Goal: Task Accomplishment & Management: Manage account settings

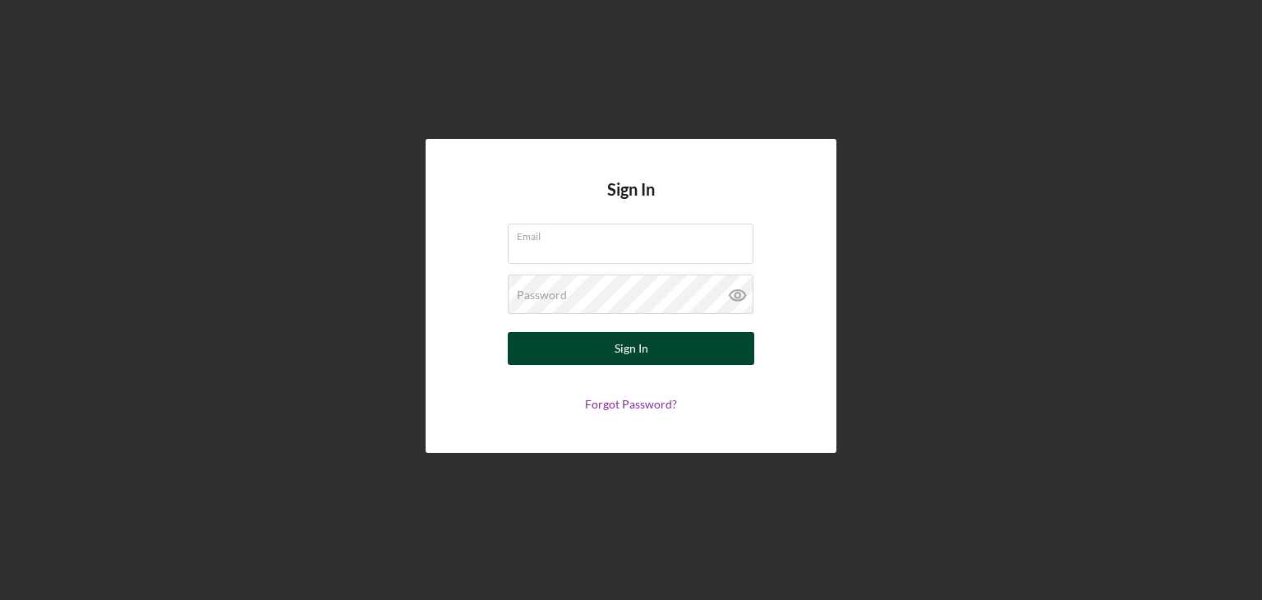
type input "[EMAIL_ADDRESS][DOMAIN_NAME]"
click at [650, 347] on button "Sign In" at bounding box center [631, 348] width 246 height 33
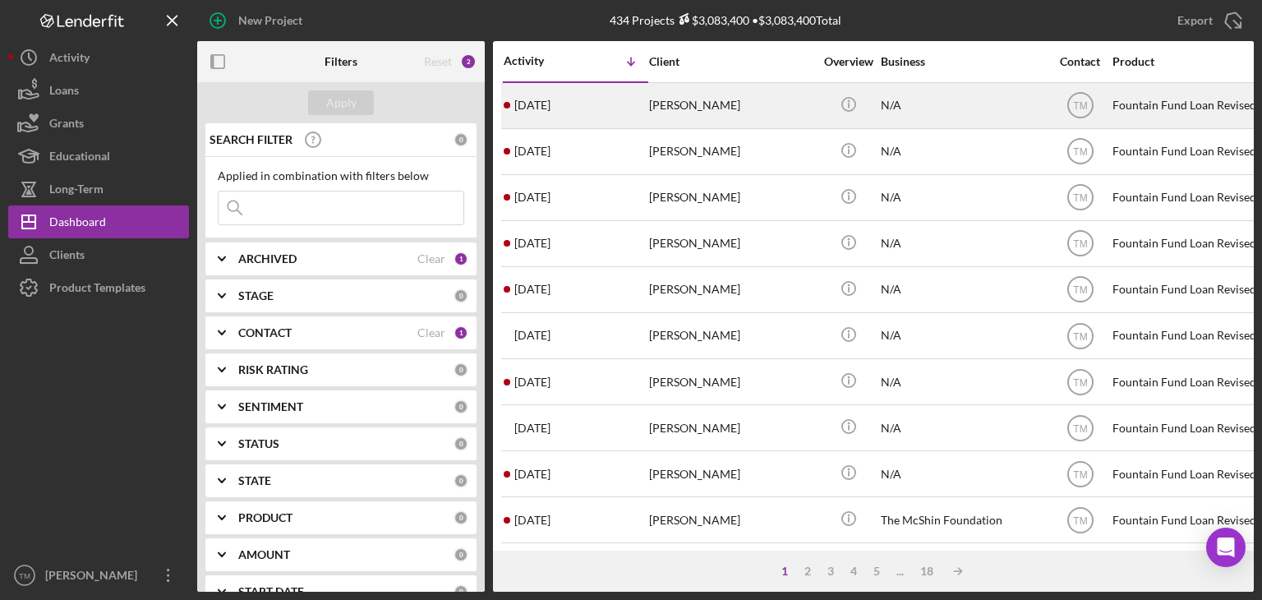
click at [674, 105] on div "[PERSON_NAME]" at bounding box center [731, 106] width 164 height 44
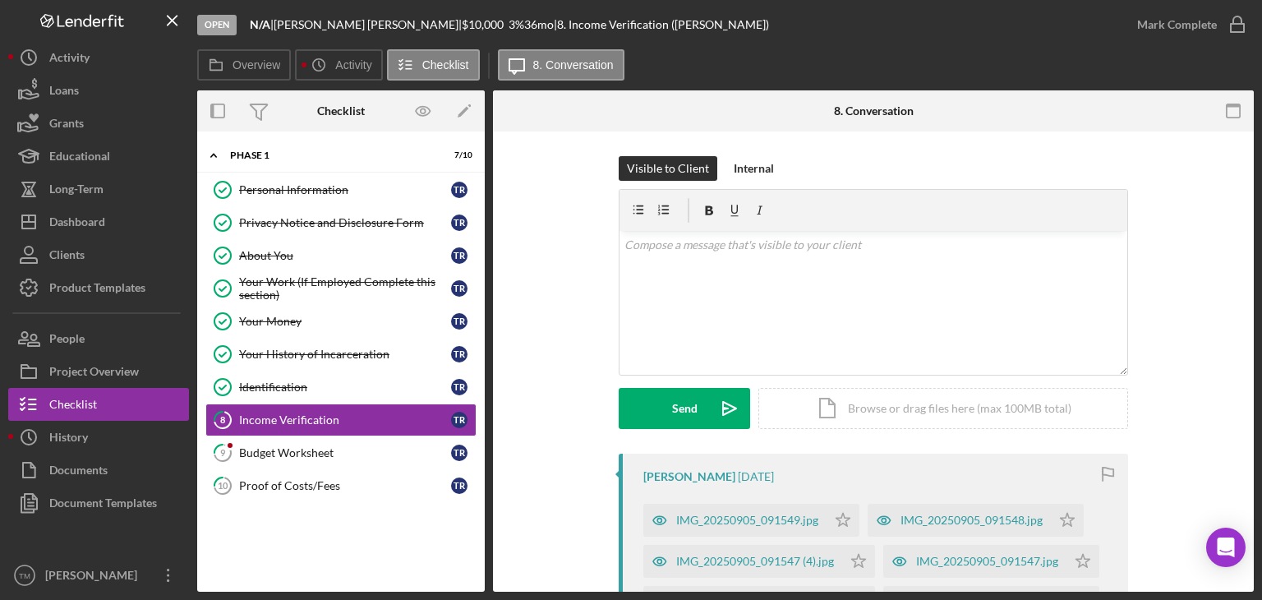
scroll to position [82, 0]
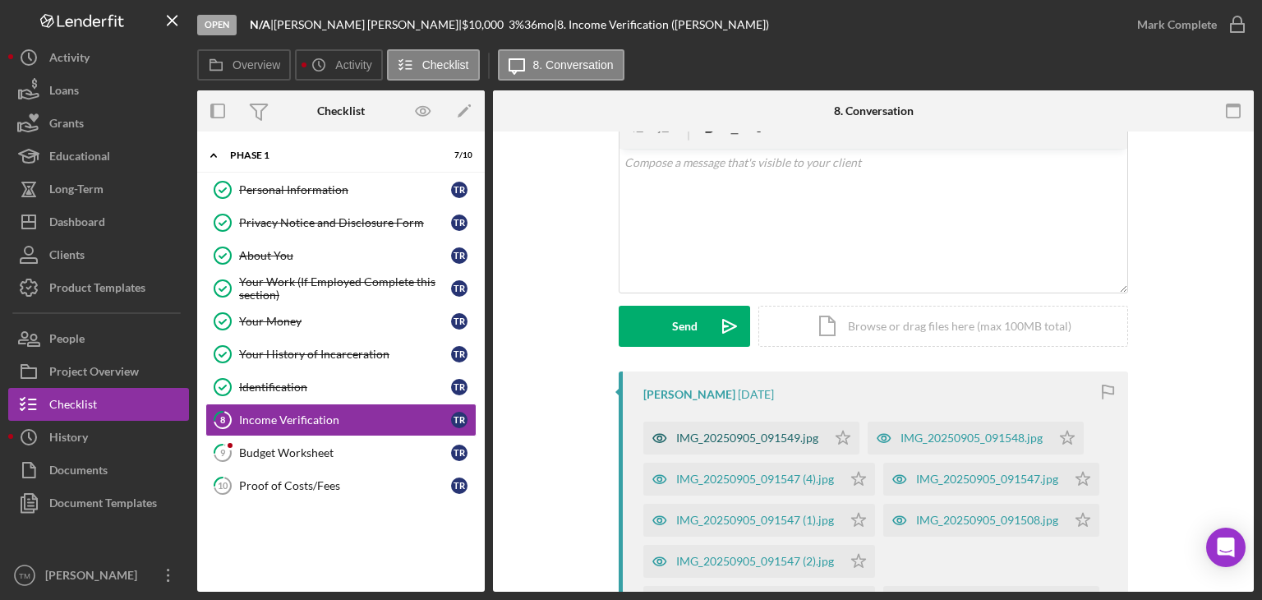
click at [729, 433] on div "IMG_20250905_091549.jpg" at bounding box center [747, 437] width 142 height 13
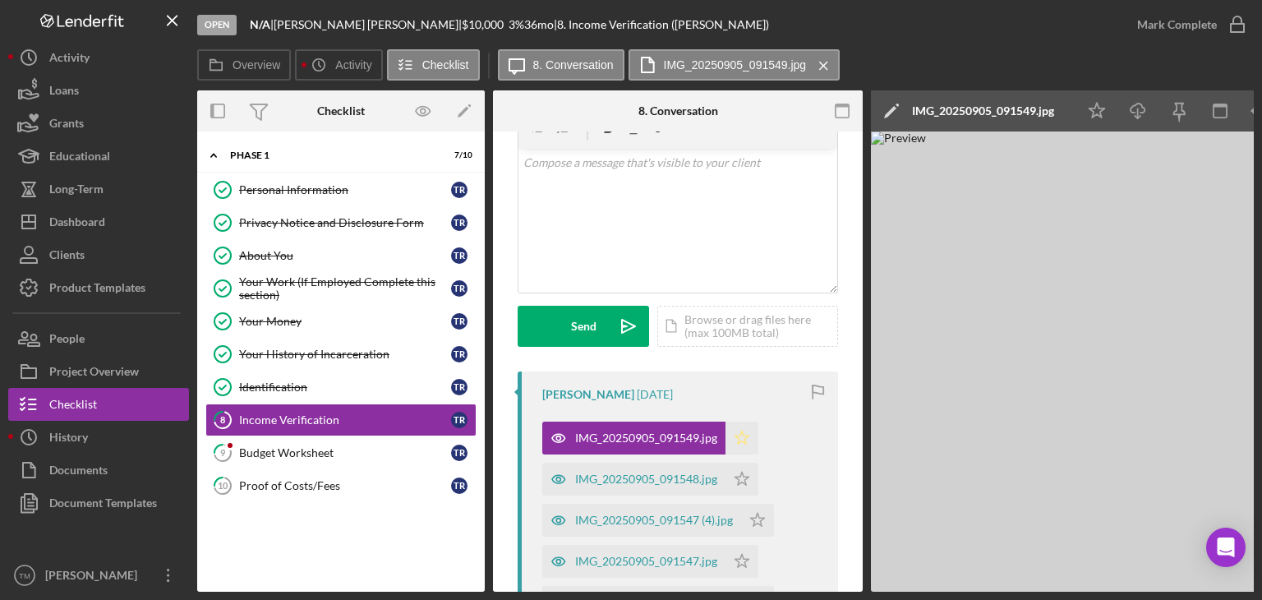
click at [742, 439] on icon "Icon/Star" at bounding box center [741, 437] width 33 height 33
click at [1201, 27] on div "Mark Complete" at bounding box center [1177, 24] width 80 height 33
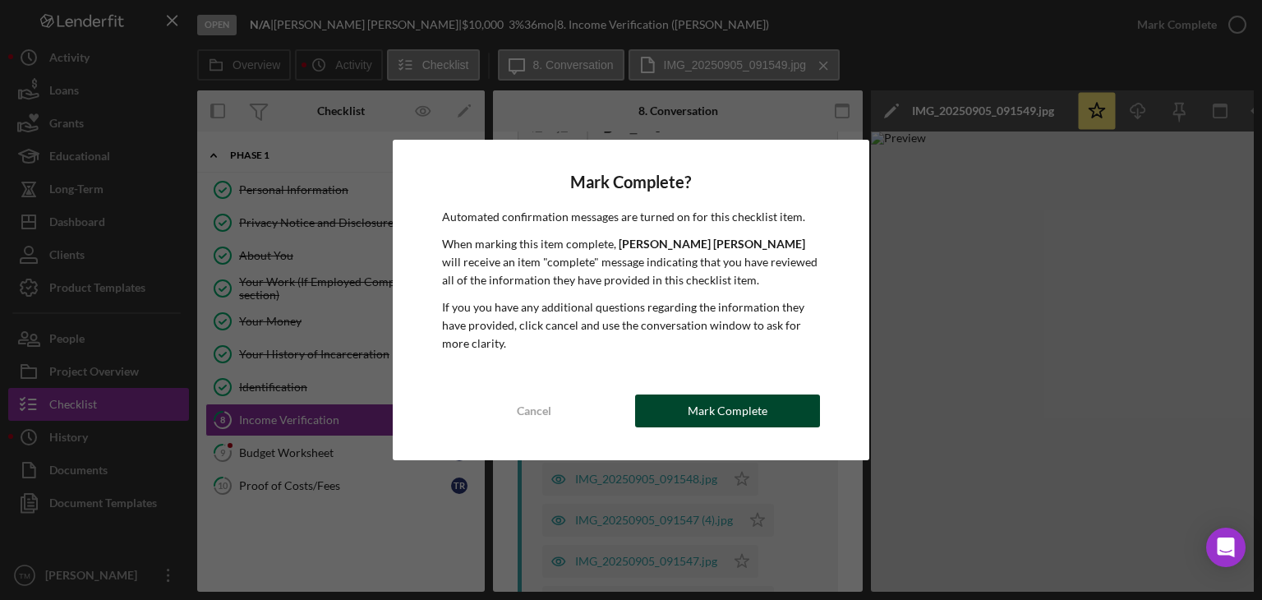
click at [744, 415] on div "Mark Complete" at bounding box center [727, 410] width 80 height 33
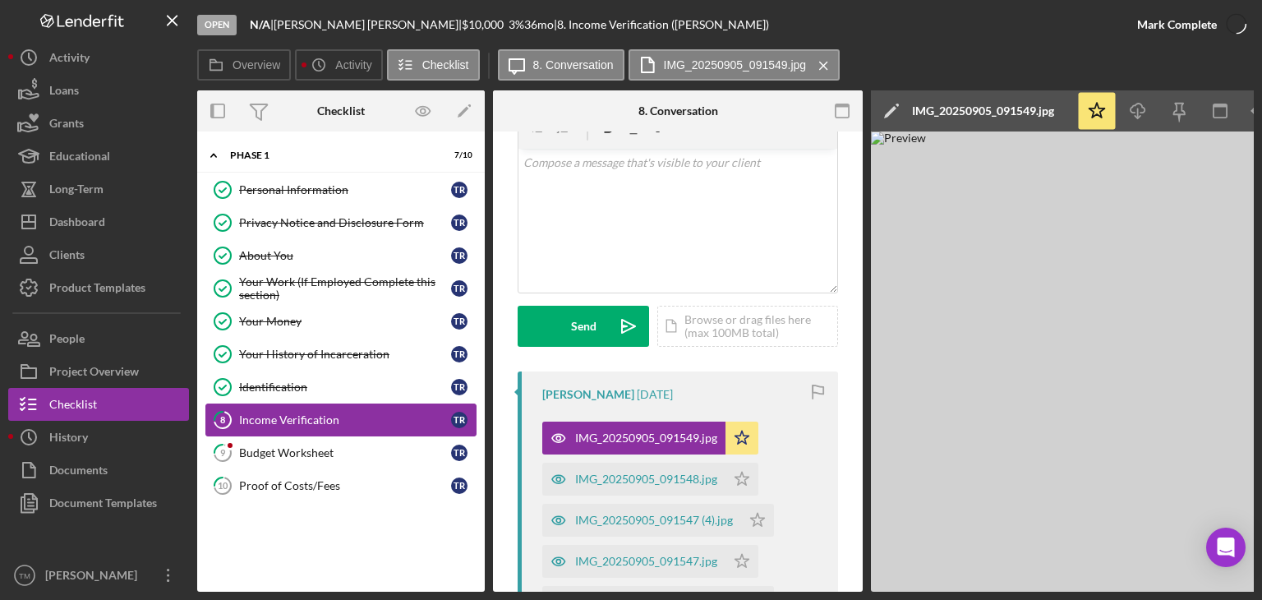
scroll to position [325, 0]
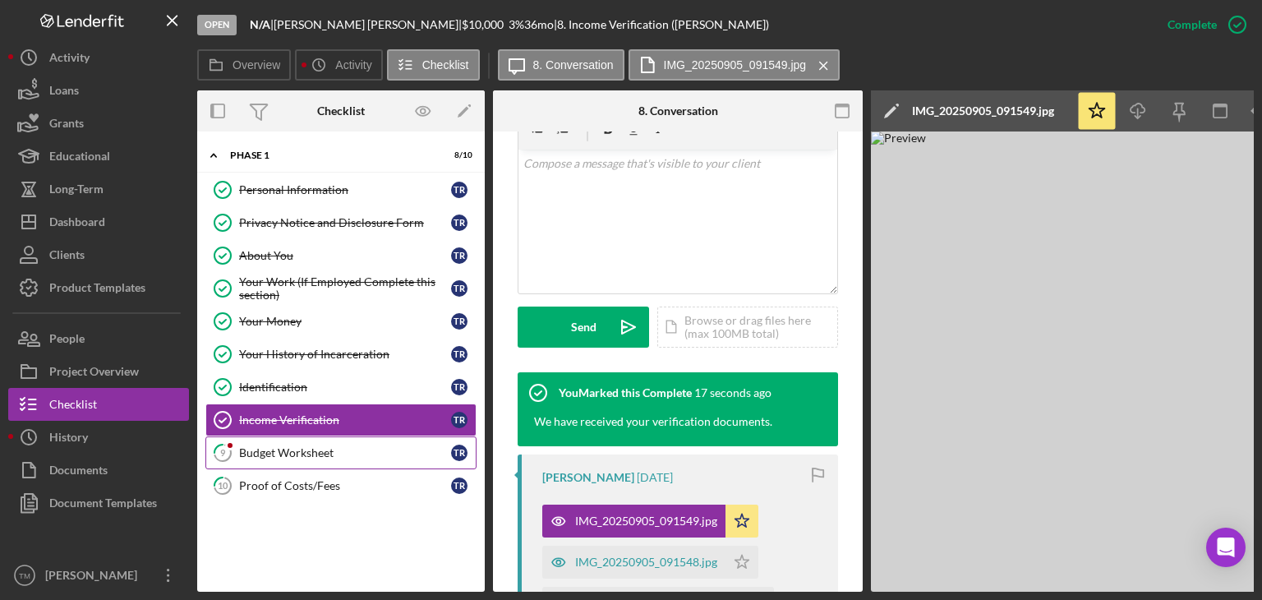
click at [283, 451] on div "Budget Worksheet" at bounding box center [345, 452] width 212 height 13
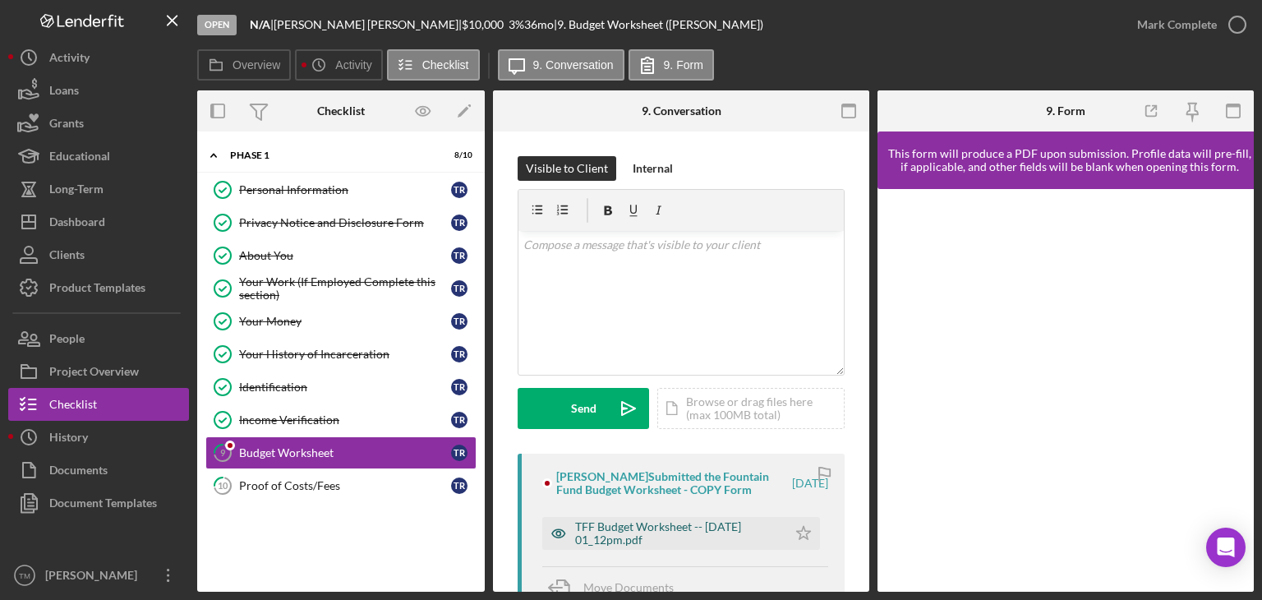
click at [621, 546] on div "TFF Budget Worksheet -- [DATE] 01_12pm.pdf" at bounding box center [677, 533] width 204 height 26
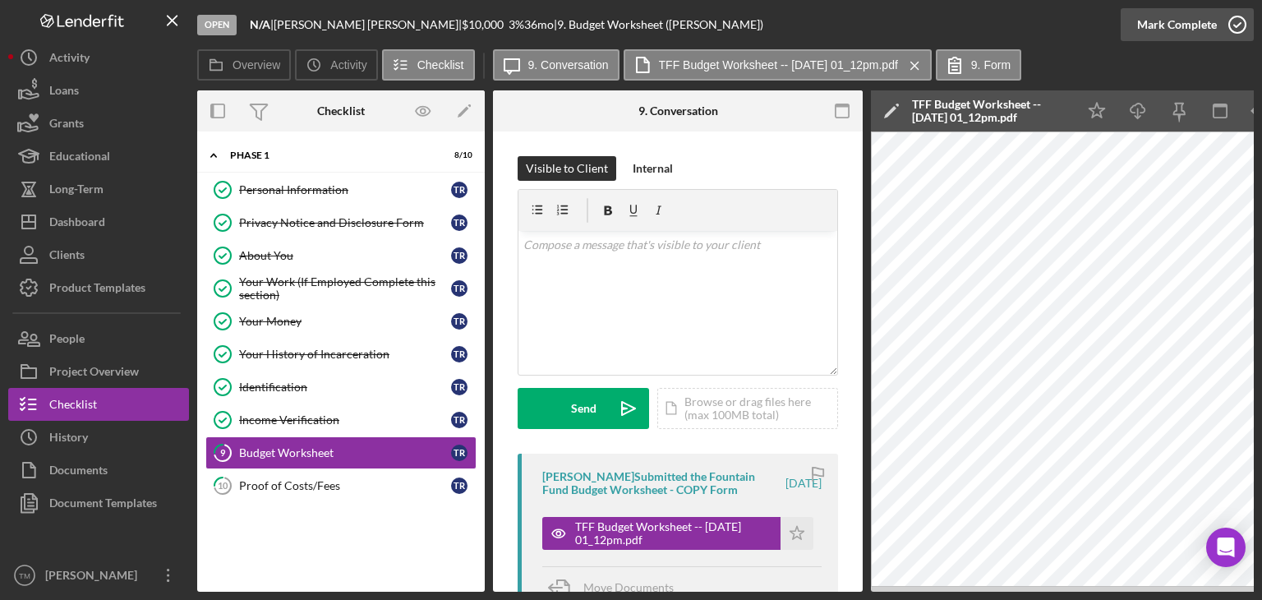
click at [1222, 26] on icon "button" at bounding box center [1236, 24] width 41 height 41
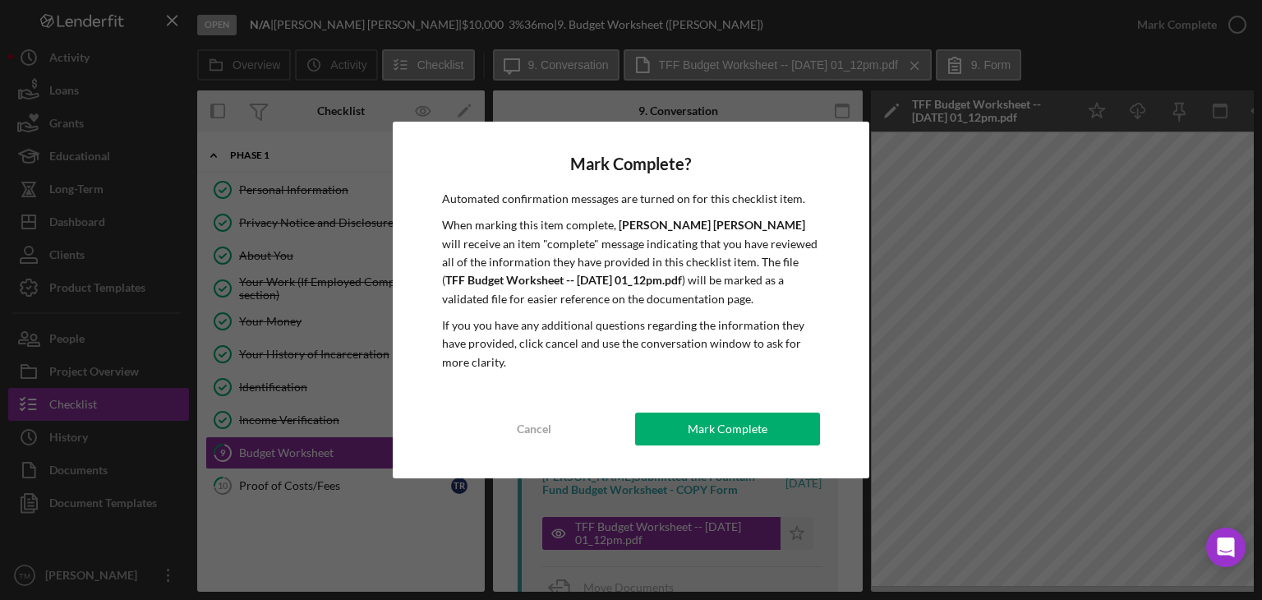
click at [777, 438] on button "Mark Complete" at bounding box center [727, 428] width 185 height 33
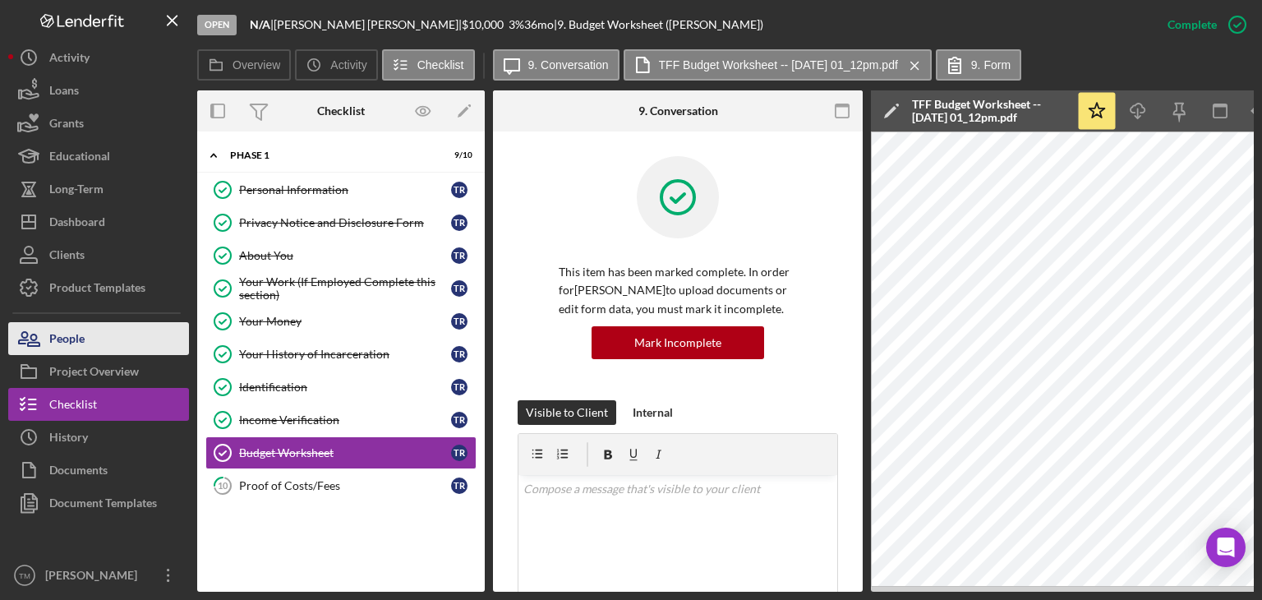
click at [80, 344] on div "People" at bounding box center [66, 340] width 35 height 37
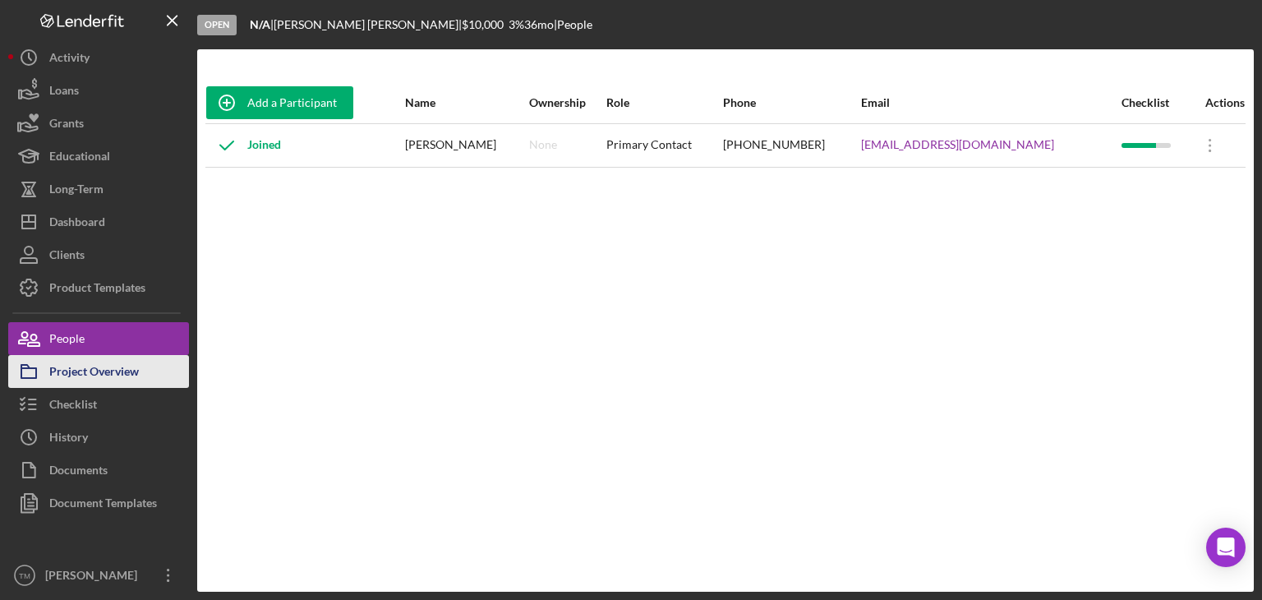
click at [92, 366] on div "Project Overview" at bounding box center [94, 373] width 90 height 37
